Goal: Task Accomplishment & Management: Manage account settings

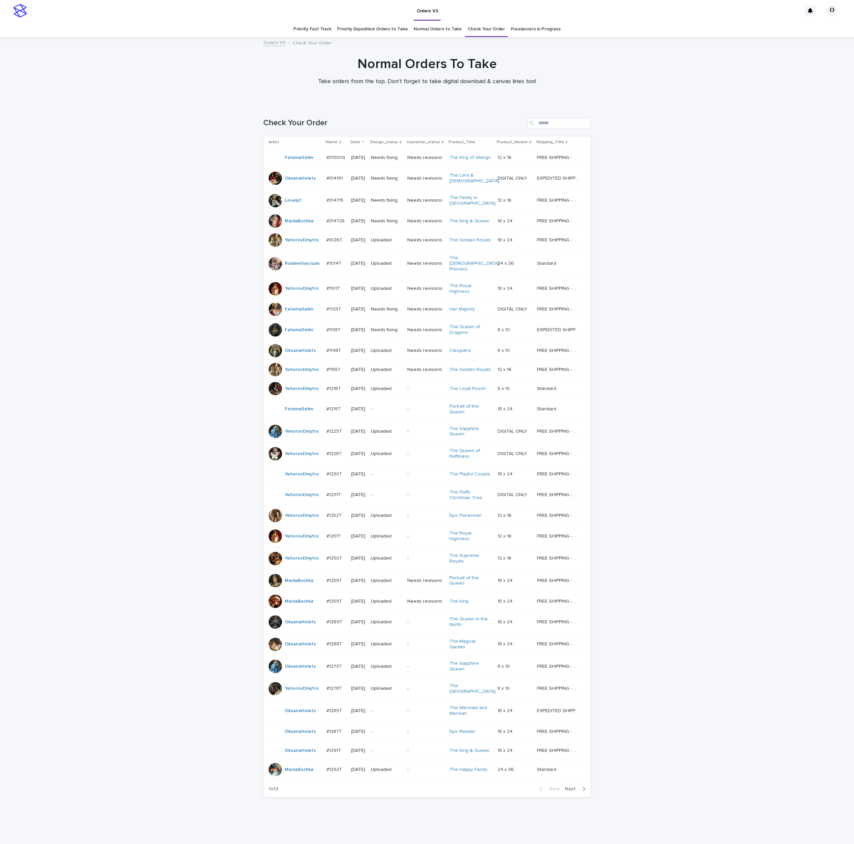
click at [568, 787] on span "Next" at bounding box center [572, 789] width 15 height 5
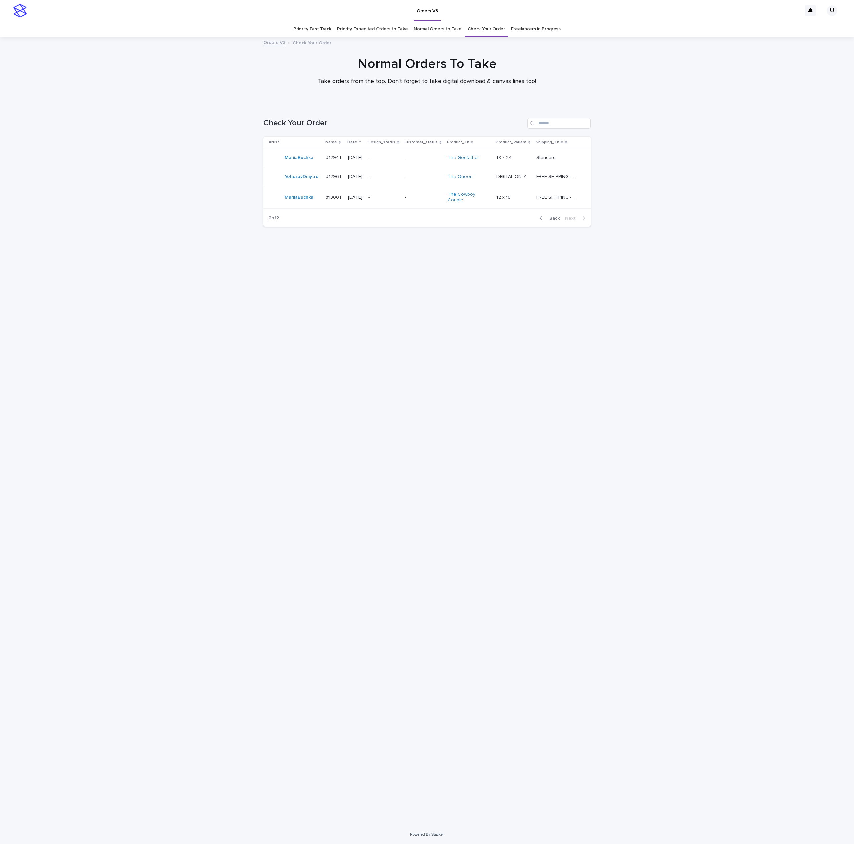
click at [554, 217] on span "Back" at bounding box center [552, 218] width 14 height 5
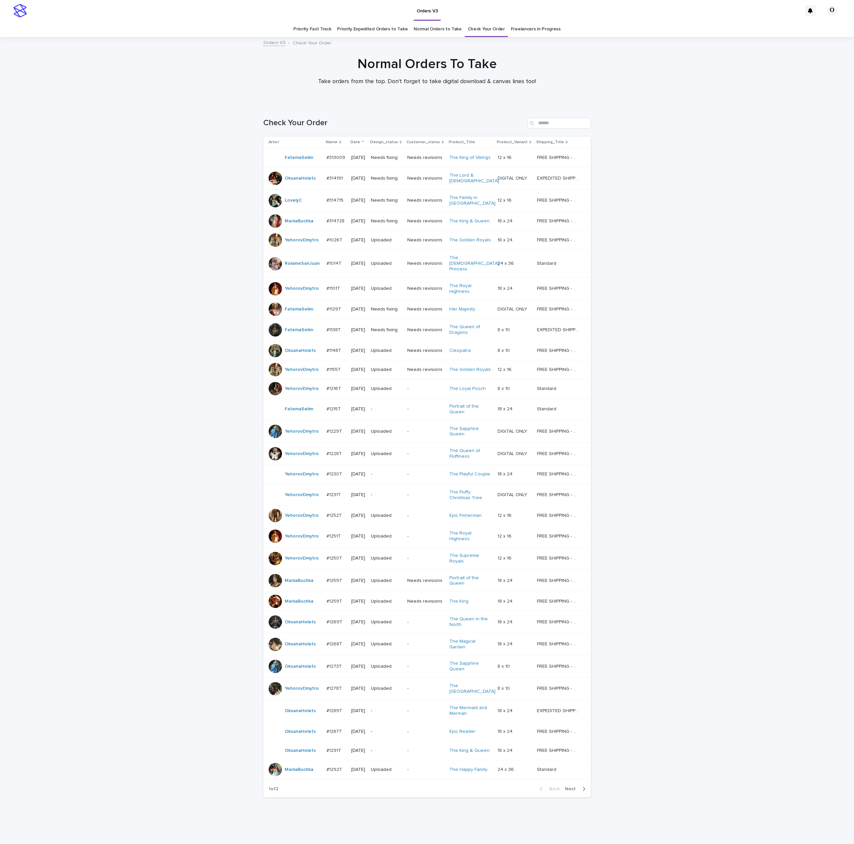
click at [274, 763] on div at bounding box center [274, 769] width 13 height 13
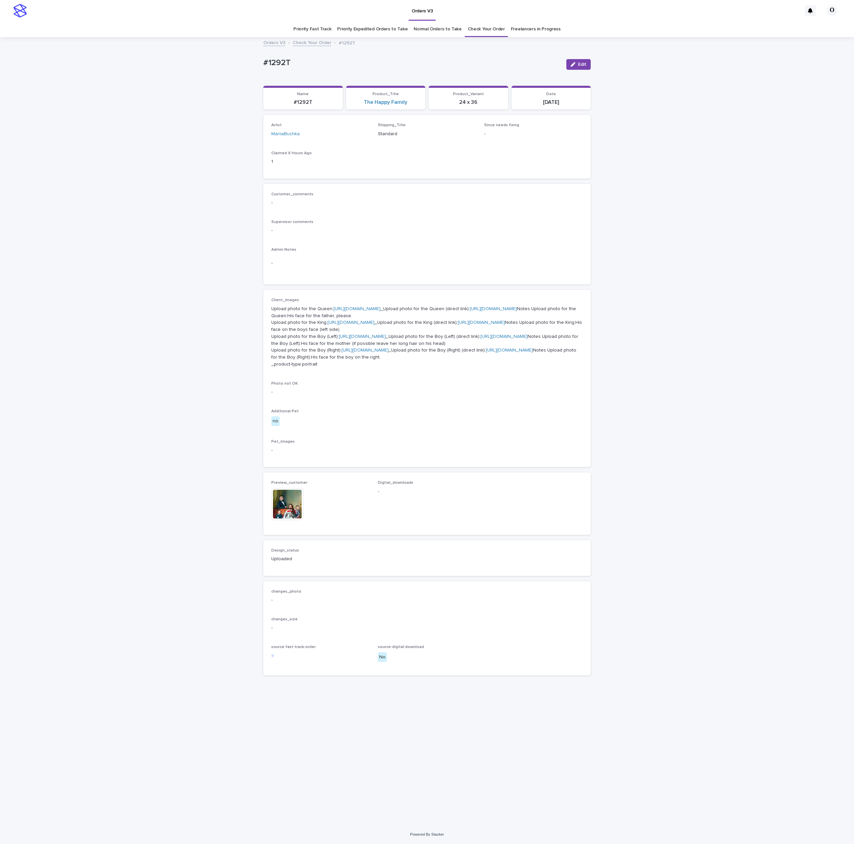
click at [288, 520] on img at bounding box center [287, 504] width 32 height 32
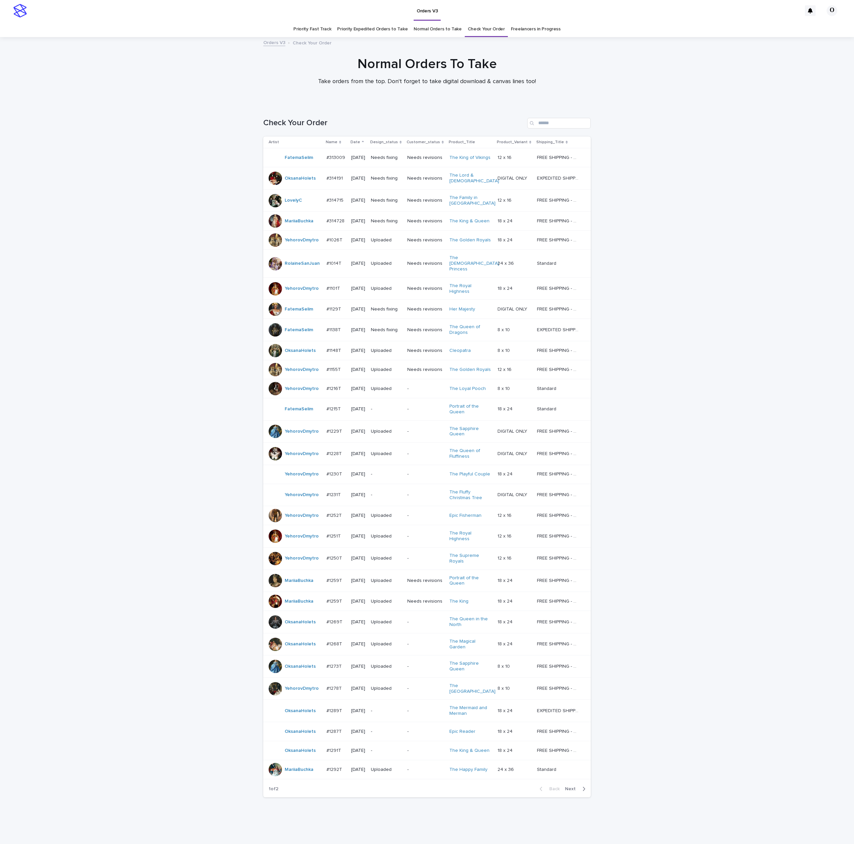
click at [579, 787] on span "Next" at bounding box center [572, 789] width 15 height 5
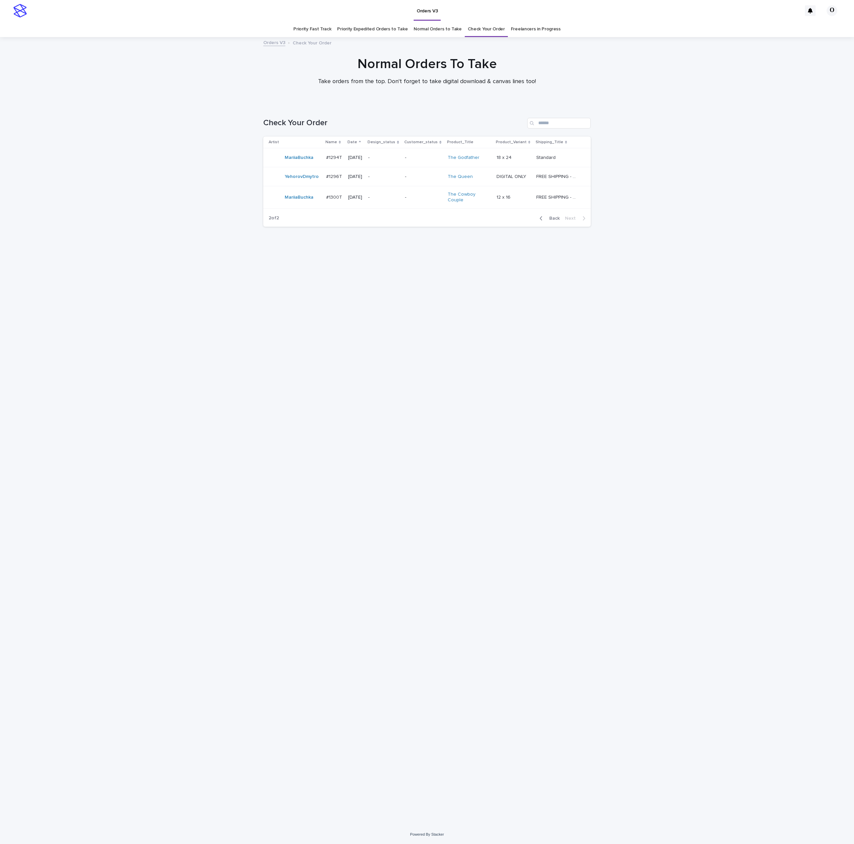
click at [529, 30] on link "Freelancers in Progress" at bounding box center [536, 29] width 50 height 16
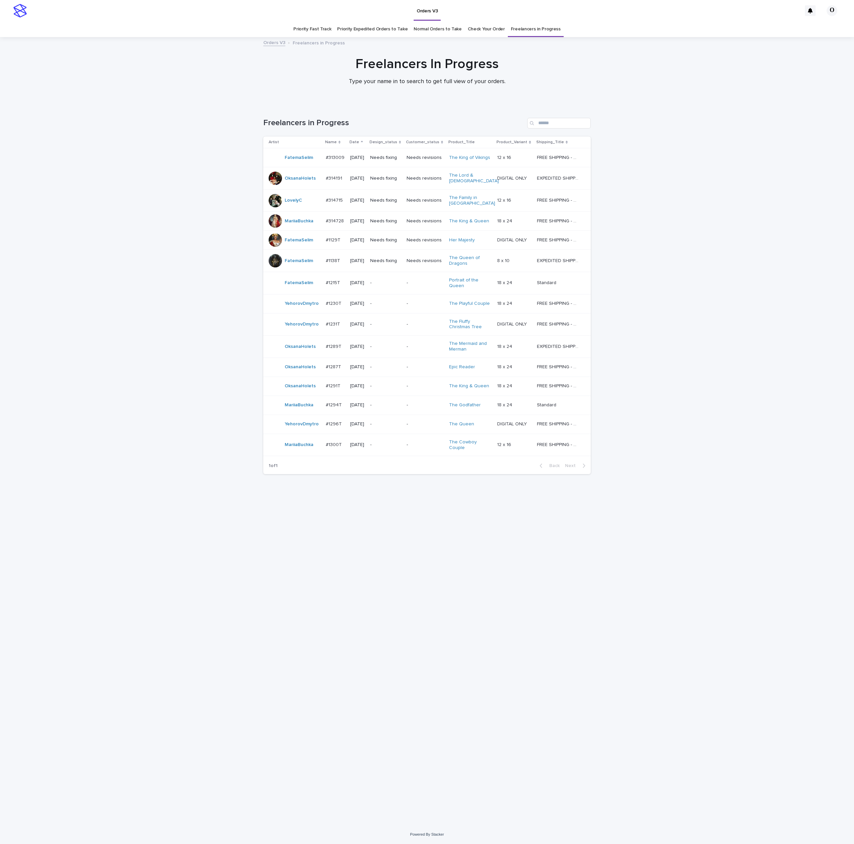
click at [331, 343] on p "#1289T" at bounding box center [334, 346] width 17 height 7
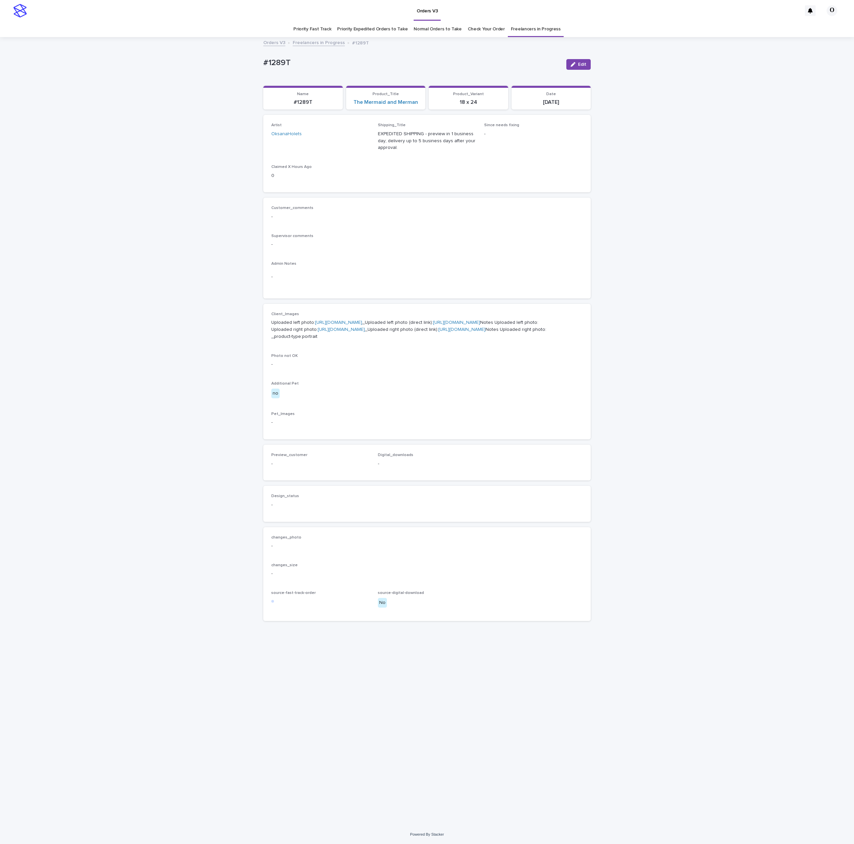
click at [335, 325] on link "[URL][DOMAIN_NAME]" at bounding box center [338, 322] width 47 height 5
click at [341, 325] on link "[URL][DOMAIN_NAME]" at bounding box center [338, 322] width 47 height 5
click at [534, 30] on link "Freelancers in Progress" at bounding box center [536, 29] width 50 height 16
click at [347, 332] on link "[URL][DOMAIN_NAME]" at bounding box center [341, 329] width 47 height 5
drag, startPoint x: 515, startPoint y: 251, endPoint x: 504, endPoint y: 218, distance: 35.3
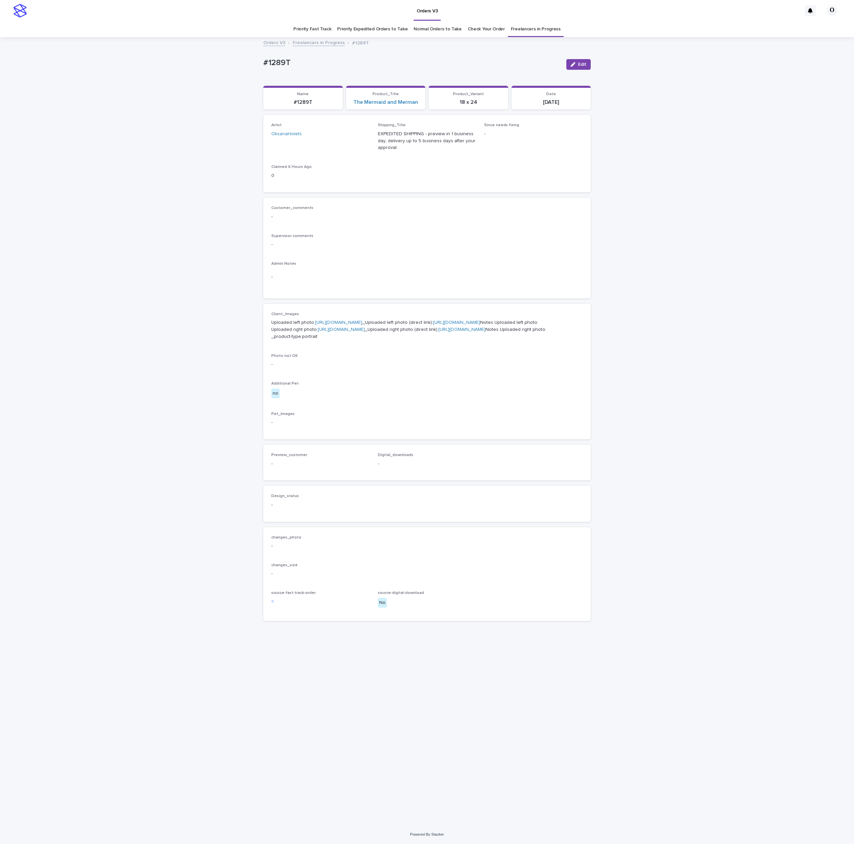
click at [514, 249] on div "Supervisor comments -" at bounding box center [426, 244] width 311 height 20
click at [318, 332] on link "[URL][DOMAIN_NAME]" at bounding box center [341, 329] width 47 height 5
drag, startPoint x: 297, startPoint y: 64, endPoint x: 259, endPoint y: 59, distance: 38.1
click at [248, 57] on div "Loading... Saving… Loading... Saving… #1289T Edit #1289T Edit Sorry, there was …" at bounding box center [427, 431] width 854 height 787
copy p "#1289T"
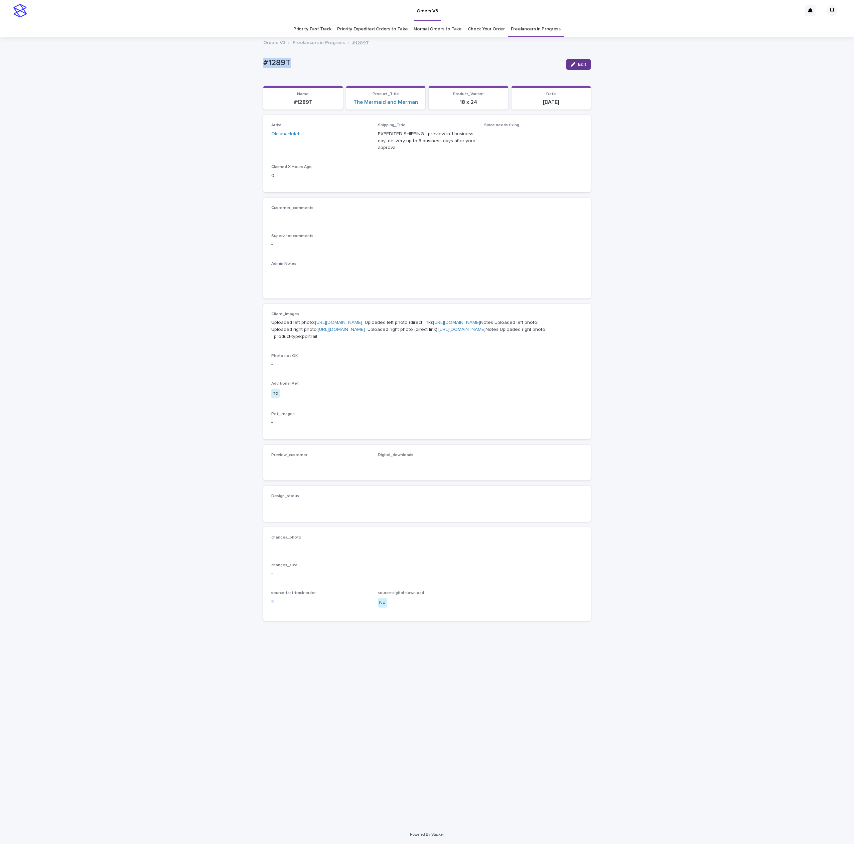
click at [578, 61] on button "Edit" at bounding box center [578, 64] width 24 height 11
click at [285, 475] on div "button" at bounding box center [283, 472] width 7 height 5
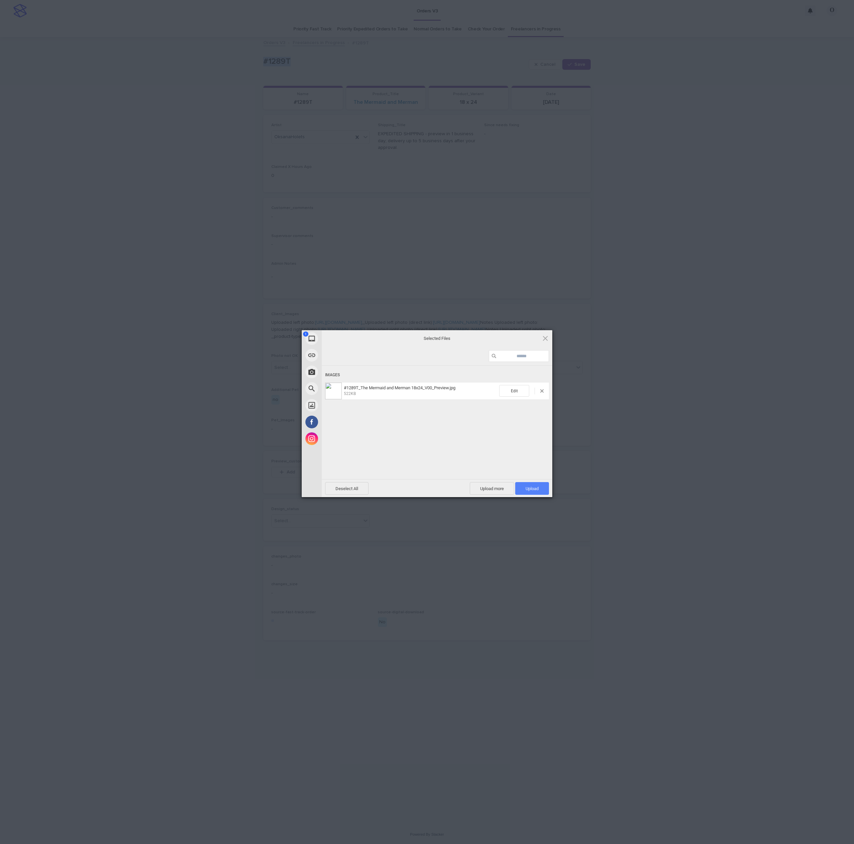
click at [534, 484] on span "Upload 1" at bounding box center [532, 488] width 34 height 13
click at [628, 433] on div "My Device Link (URL) Take Photo Web Search Unsplash Facebook Instagram Uploaded…" at bounding box center [427, 422] width 854 height 844
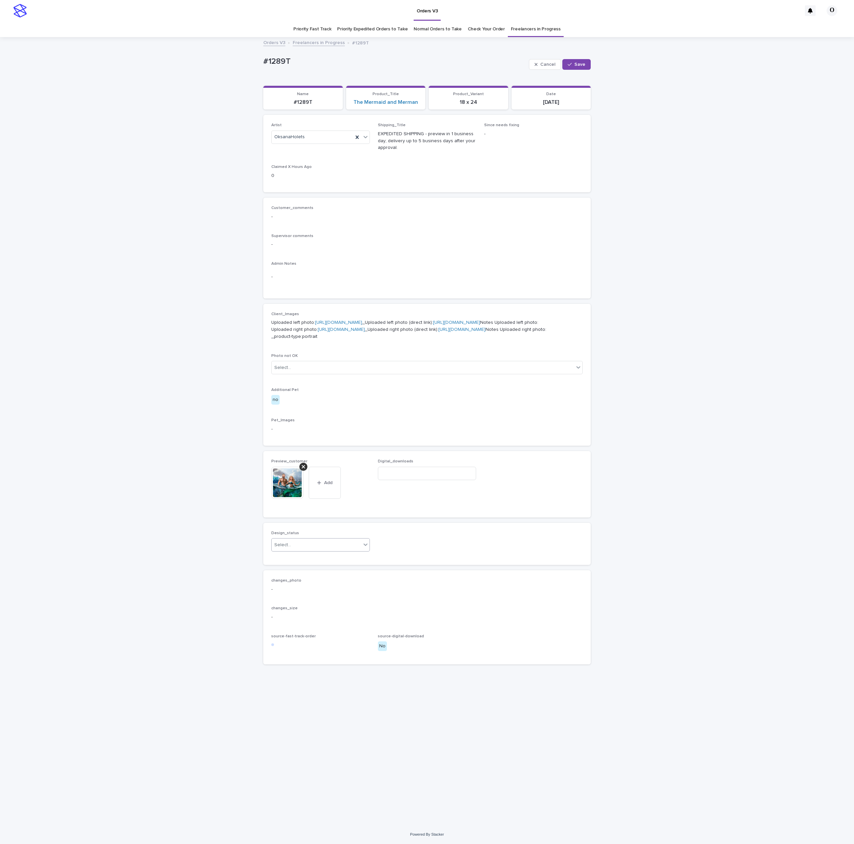
click at [321, 551] on div "Select..." at bounding box center [315, 545] width 89 height 11
click at [305, 637] on div "Uploaded" at bounding box center [320, 642] width 98 height 12
drag, startPoint x: 582, startPoint y: 62, endPoint x: 576, endPoint y: 62, distance: 6.0
click at [581, 62] on span "Save" at bounding box center [579, 64] width 11 height 5
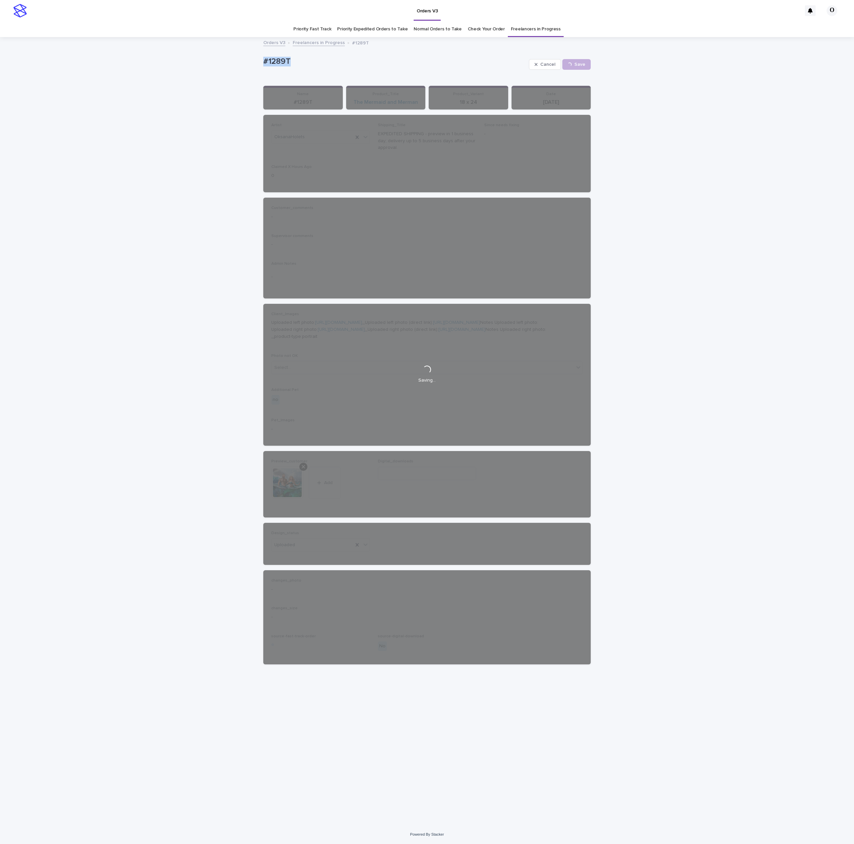
drag, startPoint x: 303, startPoint y: 61, endPoint x: 264, endPoint y: 62, distance: 38.8
click at [262, 62] on div "Loading... Saving… Loading... Saving… #1289T Cancel Save #1289T Cancel Loading.…" at bounding box center [427, 423] width 334 height 771
copy p "#1289T"
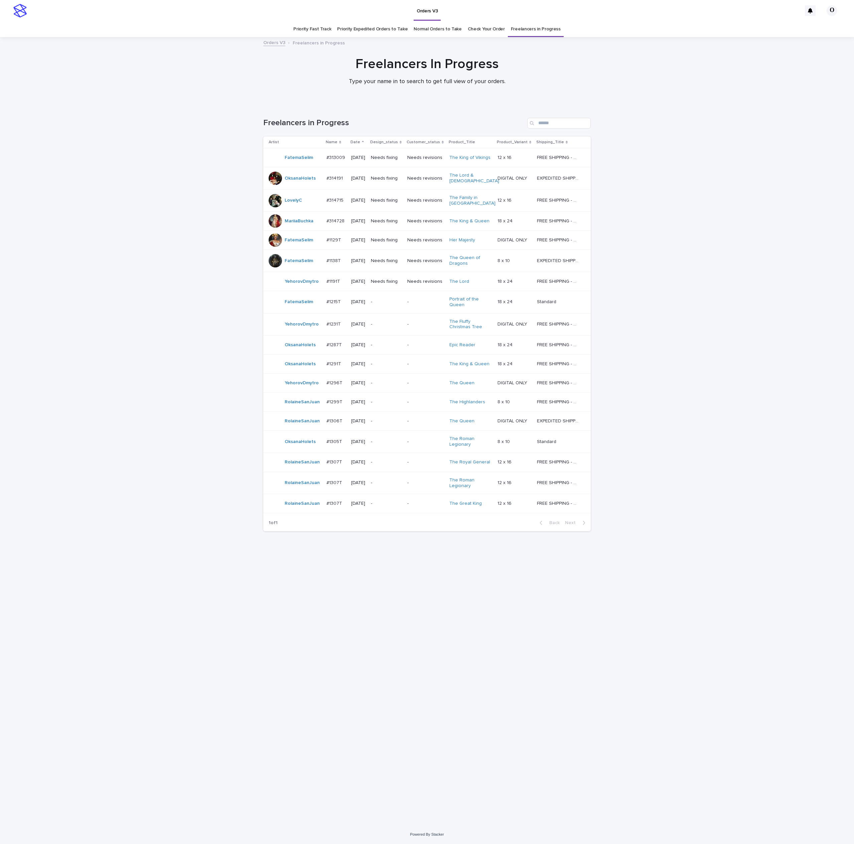
click at [334, 345] on p "#1287T" at bounding box center [334, 344] width 17 height 7
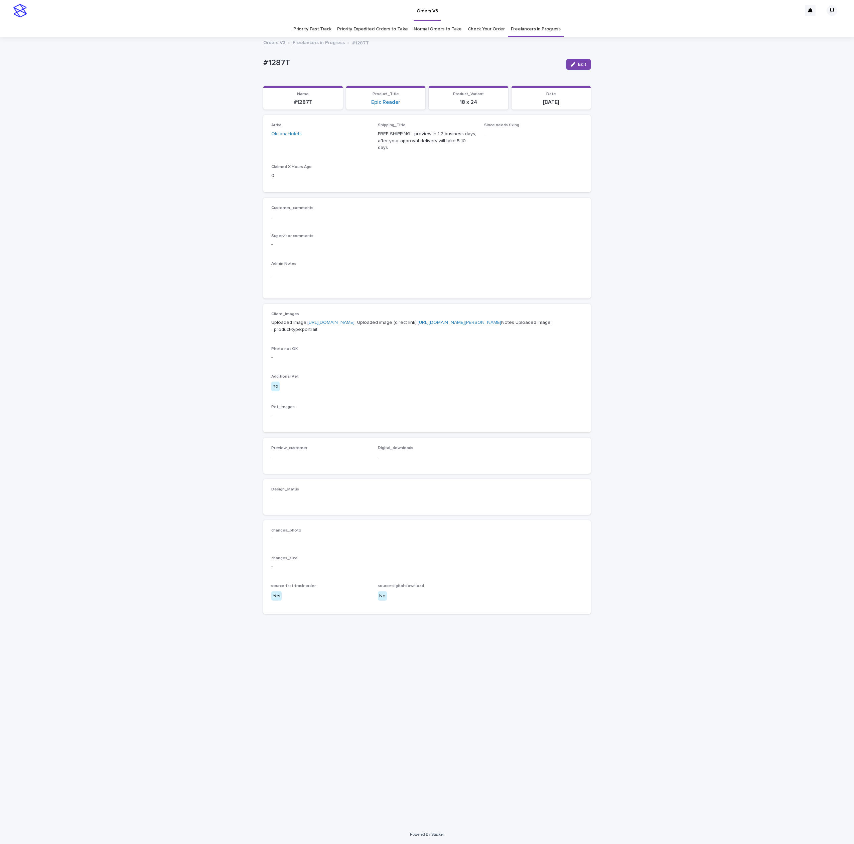
click at [842, 160] on div "Loading... Saving… Loading... Saving… #1287T Edit #1287T Edit Sorry, there was …" at bounding box center [427, 431] width 854 height 787
click at [580, 67] on button "Edit" at bounding box center [578, 64] width 24 height 11
click at [293, 471] on button "Add" at bounding box center [287, 465] width 32 height 11
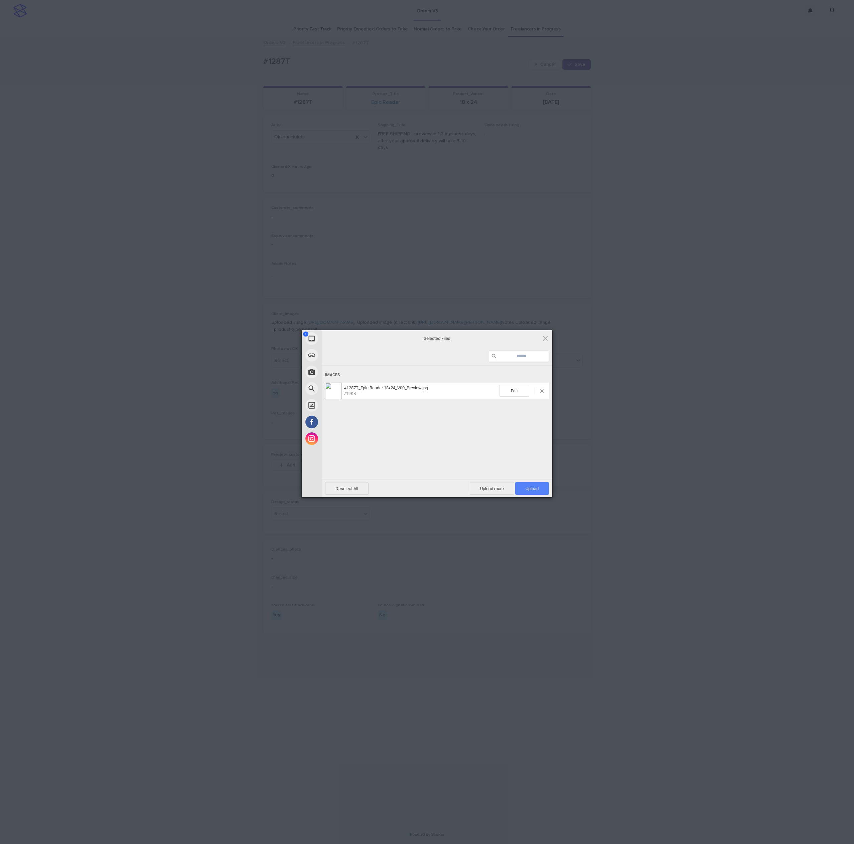
click at [533, 487] on span "Upload 1" at bounding box center [531, 488] width 13 height 5
click at [648, 411] on div "My Device Link (URL) Take Photo Web Search Unsplash Facebook Instagram Uploaded…" at bounding box center [427, 422] width 854 height 844
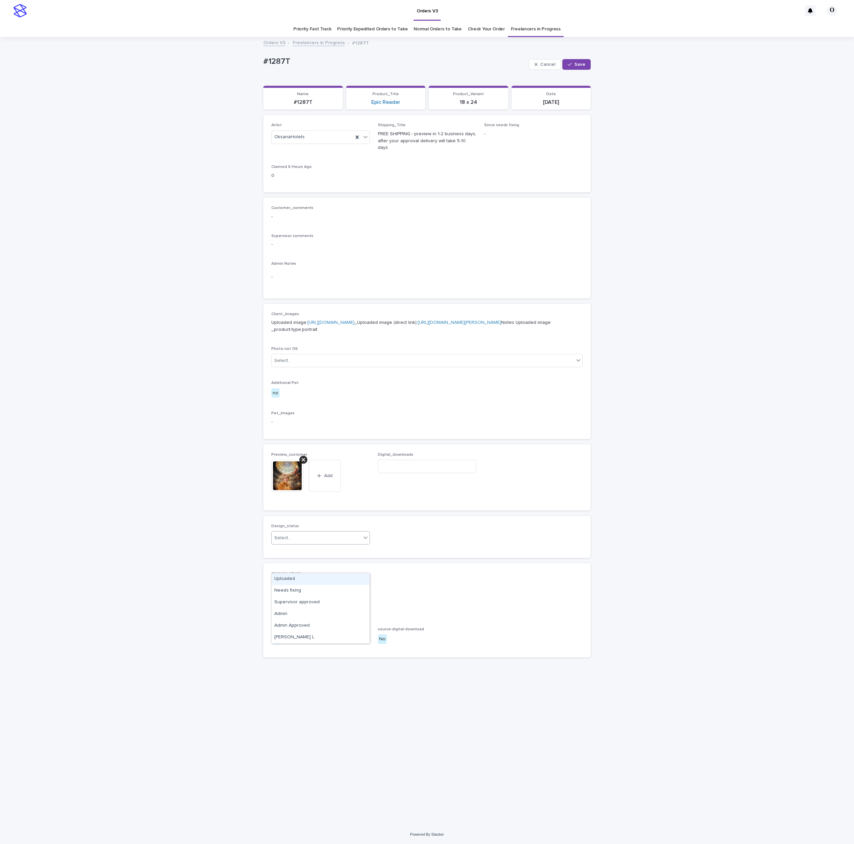
click at [304, 544] on div "Select..." at bounding box center [315, 538] width 89 height 11
click at [291, 578] on div "Uploaded" at bounding box center [320, 579] width 98 height 12
click at [580, 65] on span "Save" at bounding box center [579, 64] width 11 height 5
click at [279, 486] on img at bounding box center [287, 469] width 32 height 32
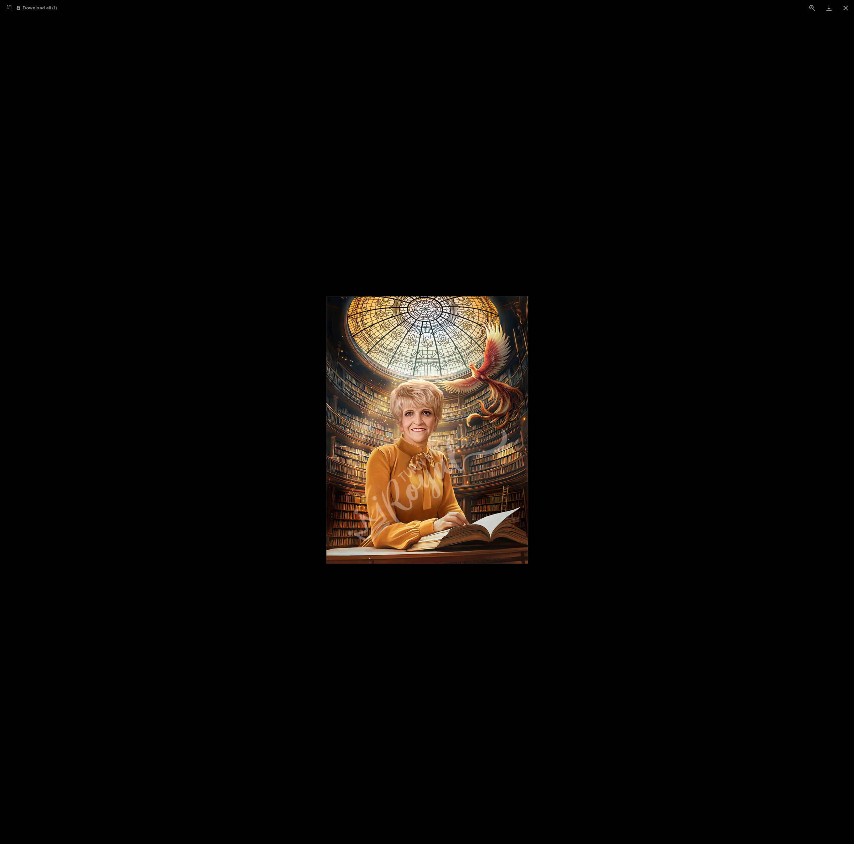
click at [615, 378] on picture at bounding box center [427, 430] width 854 height 828
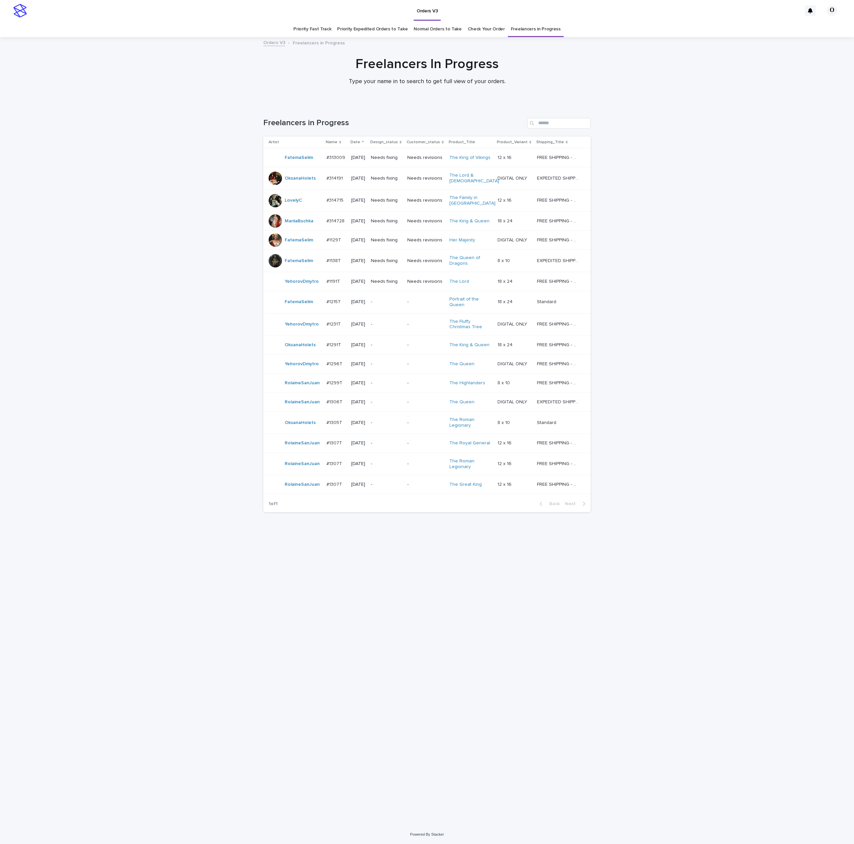
click at [333, 345] on p "#1291T" at bounding box center [334, 344] width 16 height 7
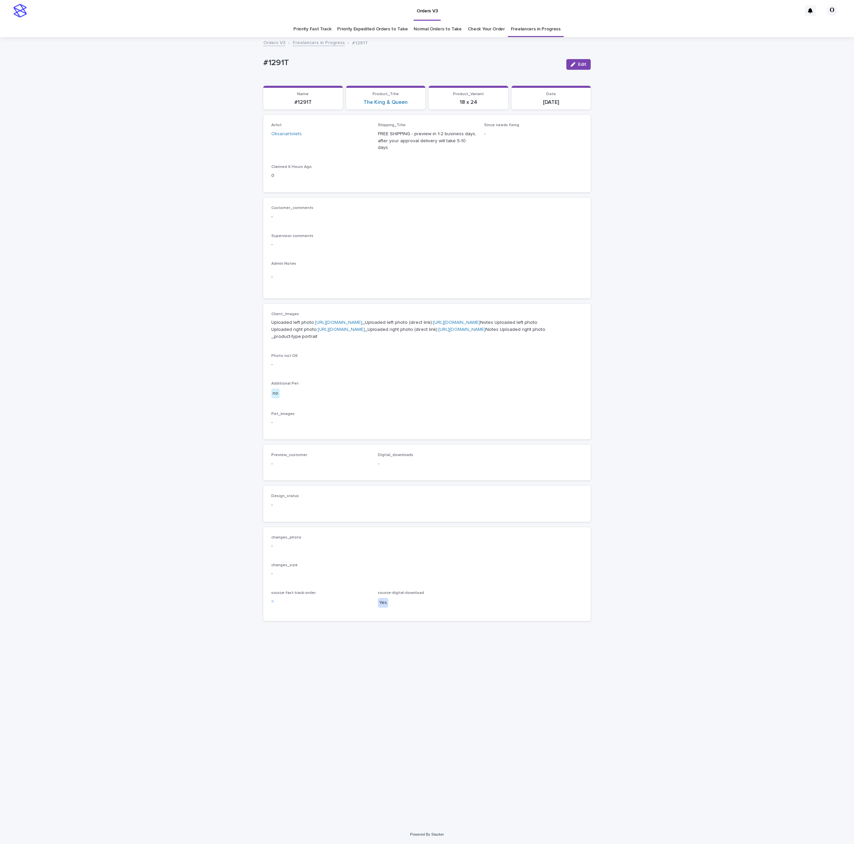
click at [323, 322] on link "[URL][DOMAIN_NAME]" at bounding box center [338, 322] width 47 height 5
click at [342, 332] on link "[URL][DOMAIN_NAME]" at bounding box center [341, 329] width 47 height 5
click at [432, 431] on div "Client_Images Uploaded left photo: [URL][DOMAIN_NAME] _Uploaded left photo (dir…" at bounding box center [426, 372] width 311 height 120
click at [321, 332] on link "[URL][DOMAIN_NAME]" at bounding box center [341, 329] width 47 height 5
click at [318, 332] on link "[URL][DOMAIN_NAME]" at bounding box center [341, 329] width 47 height 5
